Goal: Task Accomplishment & Management: Manage account settings

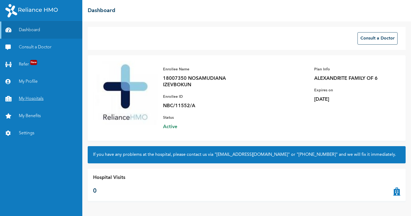
click at [32, 98] on link "My Hospitals" at bounding box center [41, 98] width 82 height 17
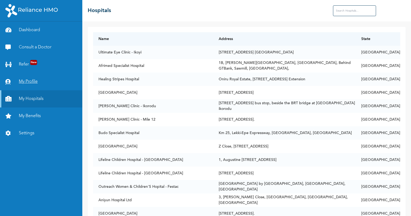
click at [34, 83] on link "My Profile" at bounding box center [41, 81] width 82 height 17
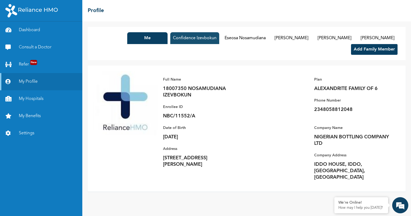
click at [183, 36] on button "Confidence Izevbokun" at bounding box center [194, 38] width 49 height 12
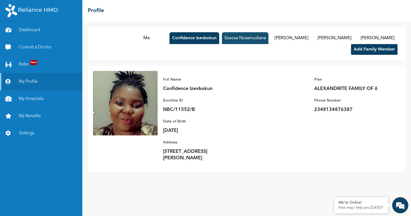
click at [222, 35] on button "Eseosa Nosamudiana" at bounding box center [245, 38] width 47 height 12
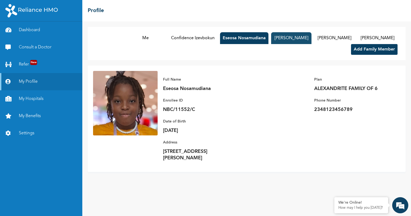
click at [271, 39] on button "Joshua Nosamudiana" at bounding box center [291, 38] width 40 height 12
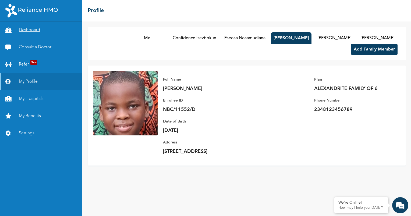
click at [42, 32] on link "Dashboard" at bounding box center [41, 30] width 82 height 17
